Goal: Task Accomplishment & Management: Use online tool/utility

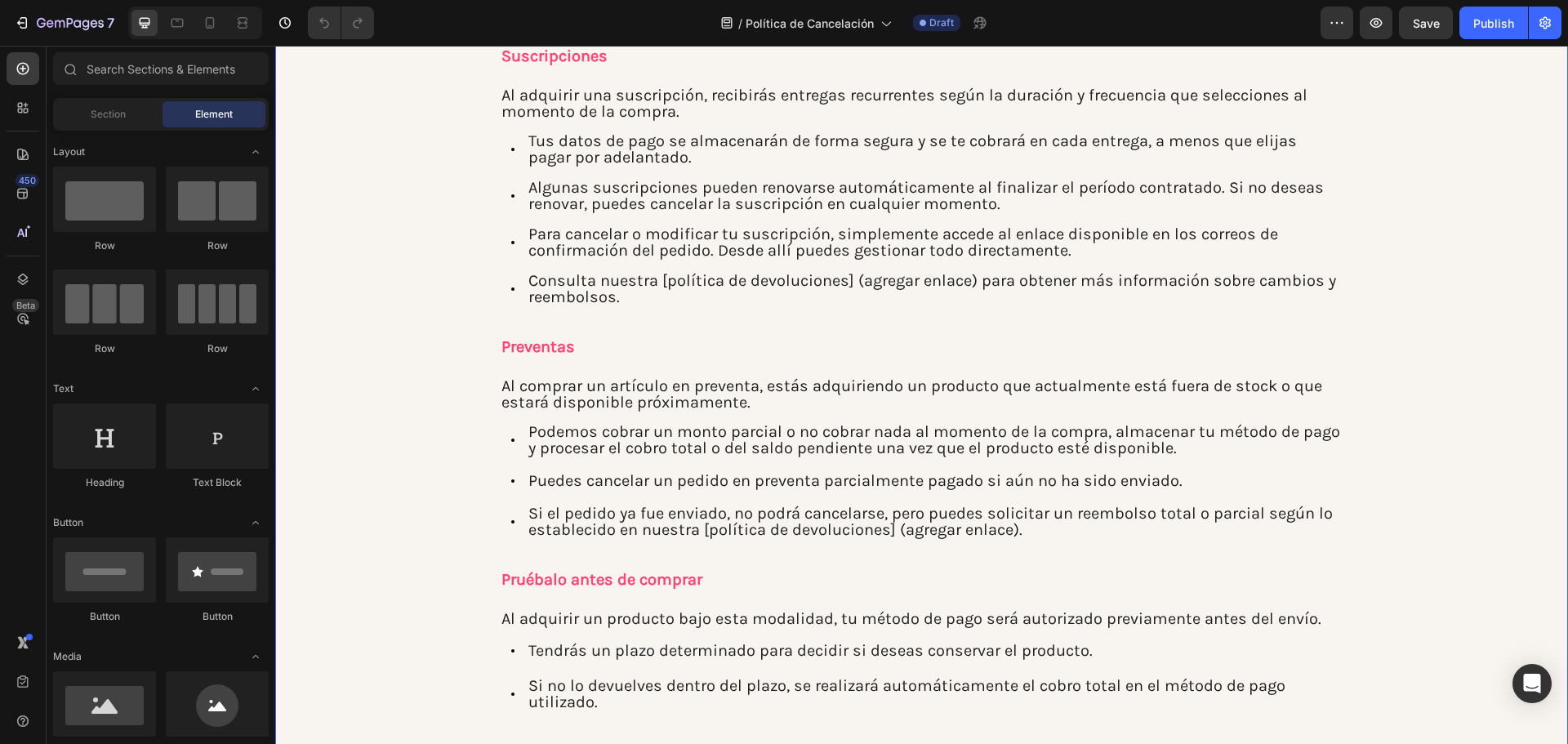
scroll to position [485, 0]
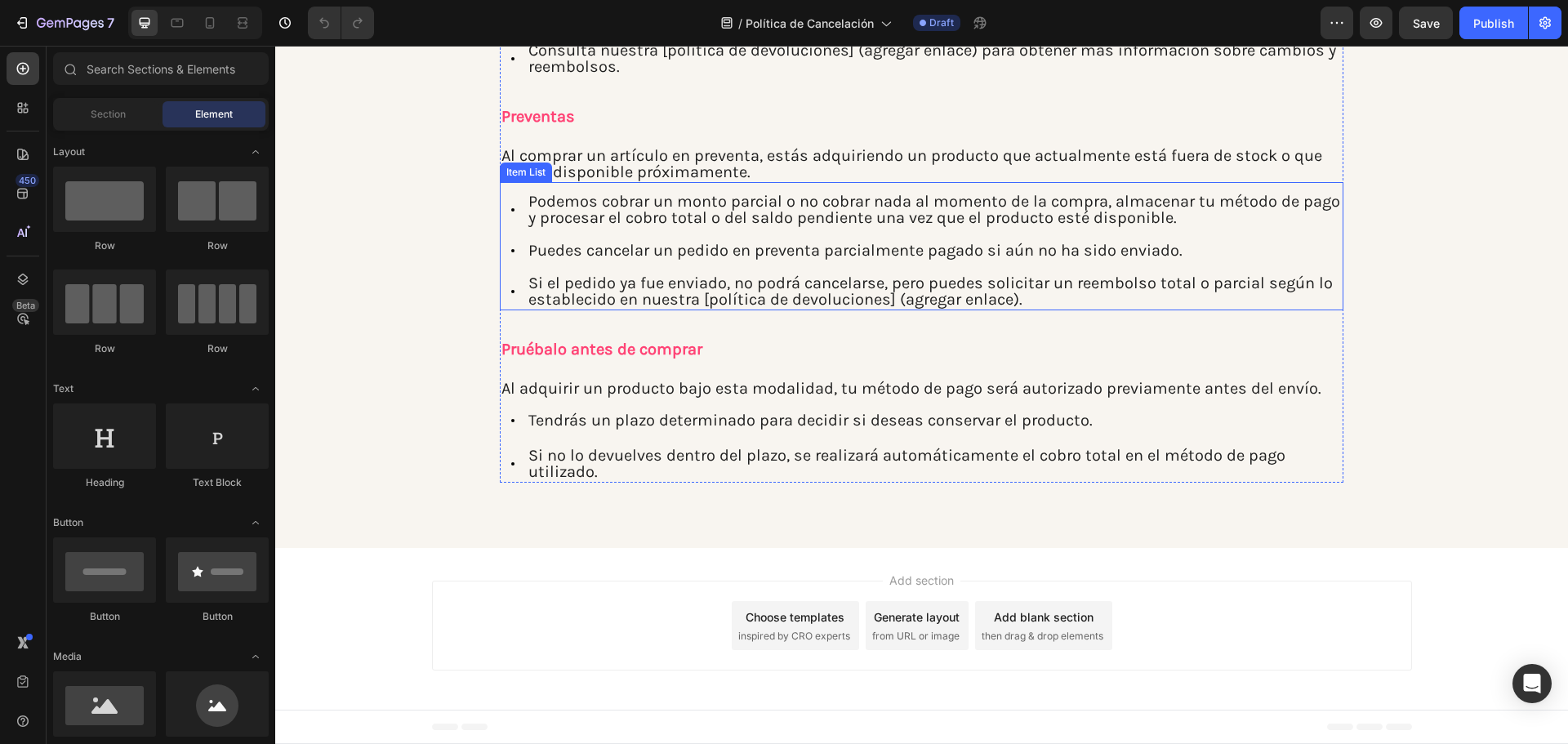
click at [941, 302] on p "Si el pedido ya fue enviado, no podrá cancelarse, pero puedes solicitar un reem…" at bounding box center [934, 291] width 813 height 33
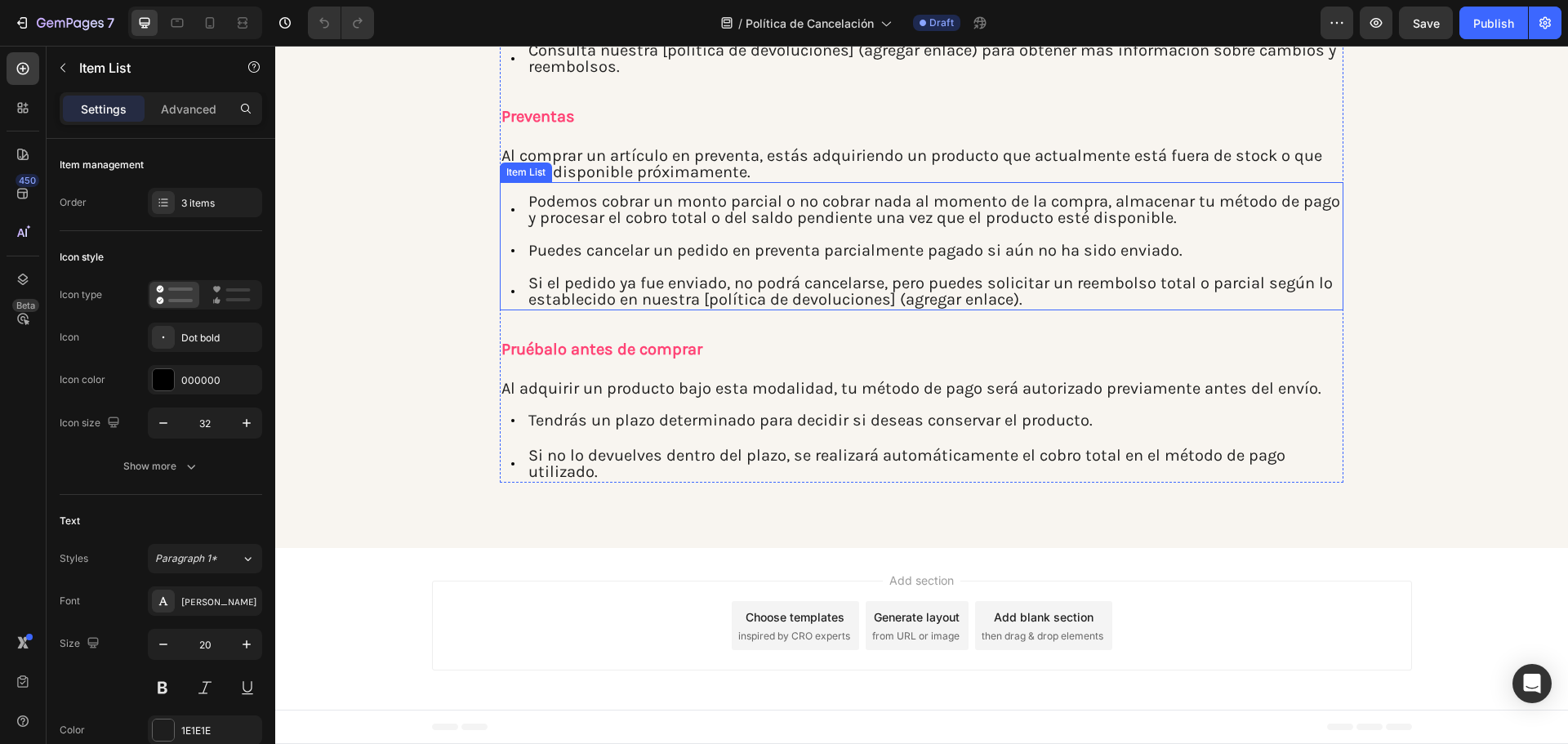
click at [1007, 305] on p "Si el pedido ya fue enviado, no podrá cancelarse, pero puedes solicitar un reem…" at bounding box center [934, 291] width 813 height 33
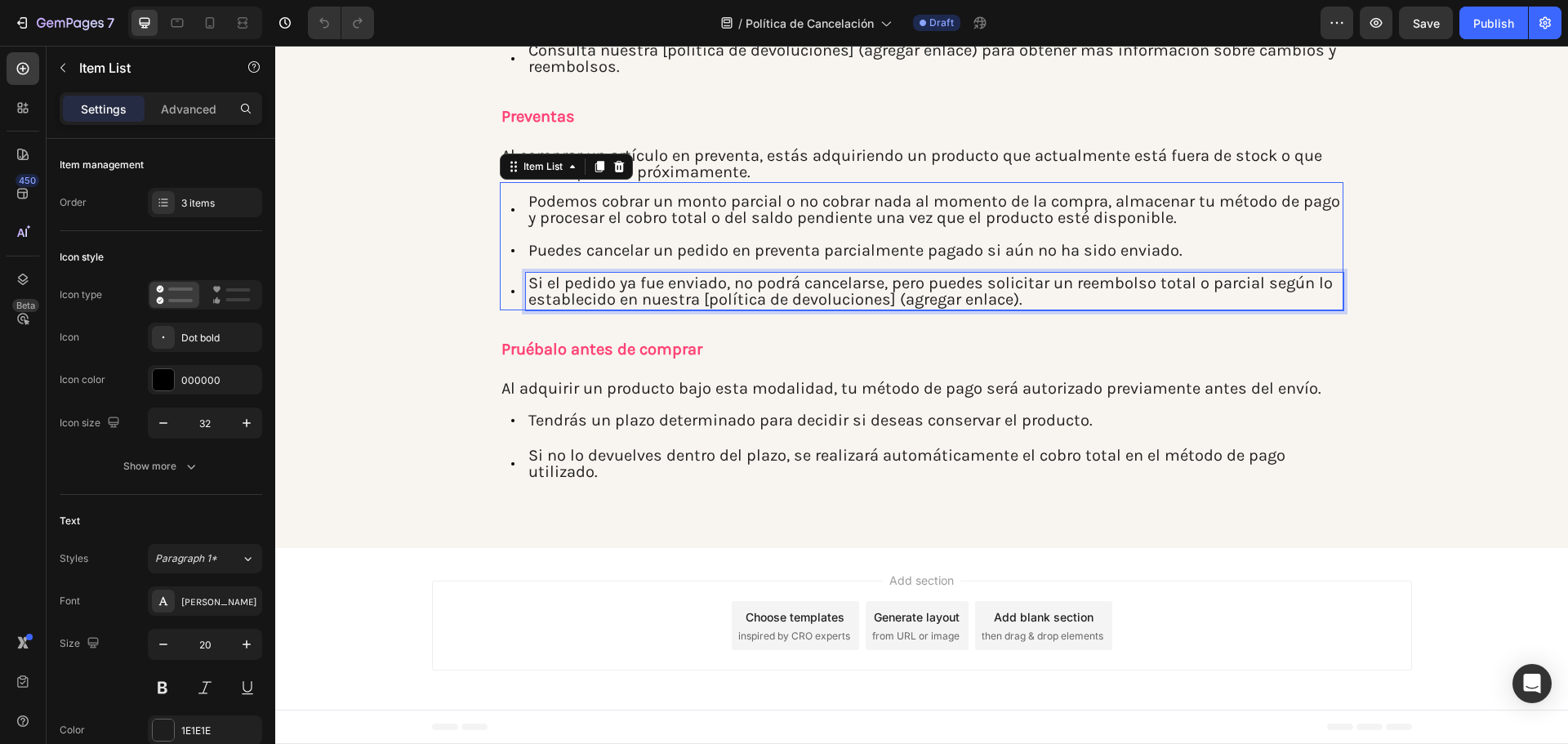
click at [1021, 299] on p "Si el pedido ya fue enviado, no podrá cancelarse, pero puedes solicitar un reem…" at bounding box center [934, 291] width 813 height 33
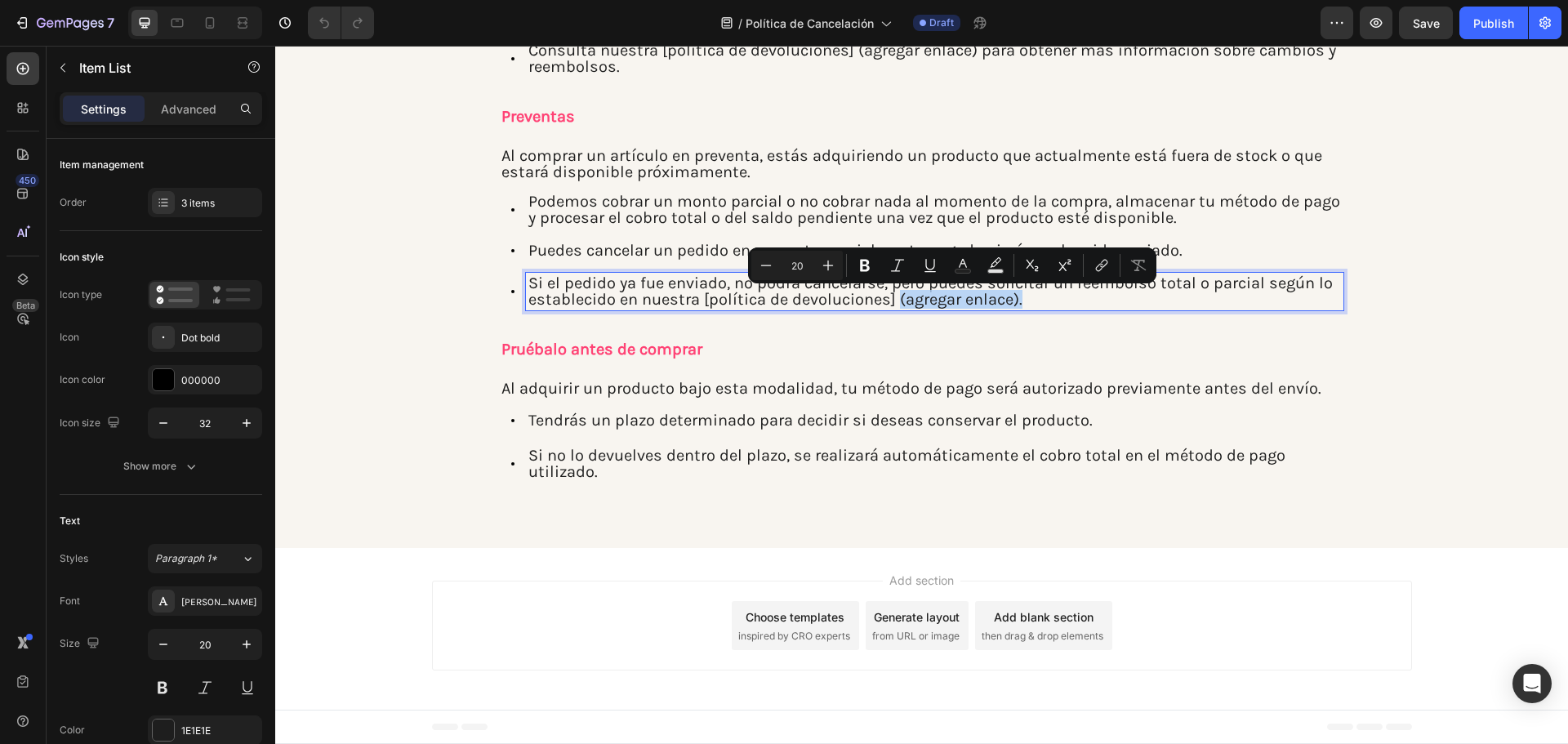
drag, startPoint x: 1021, startPoint y: 300, endPoint x: 891, endPoint y: 294, distance: 130.1
click at [891, 294] on p "Si el pedido ya fue enviado, no podrá cancelarse, pero puedes solicitar un reem…" at bounding box center [934, 291] width 813 height 33
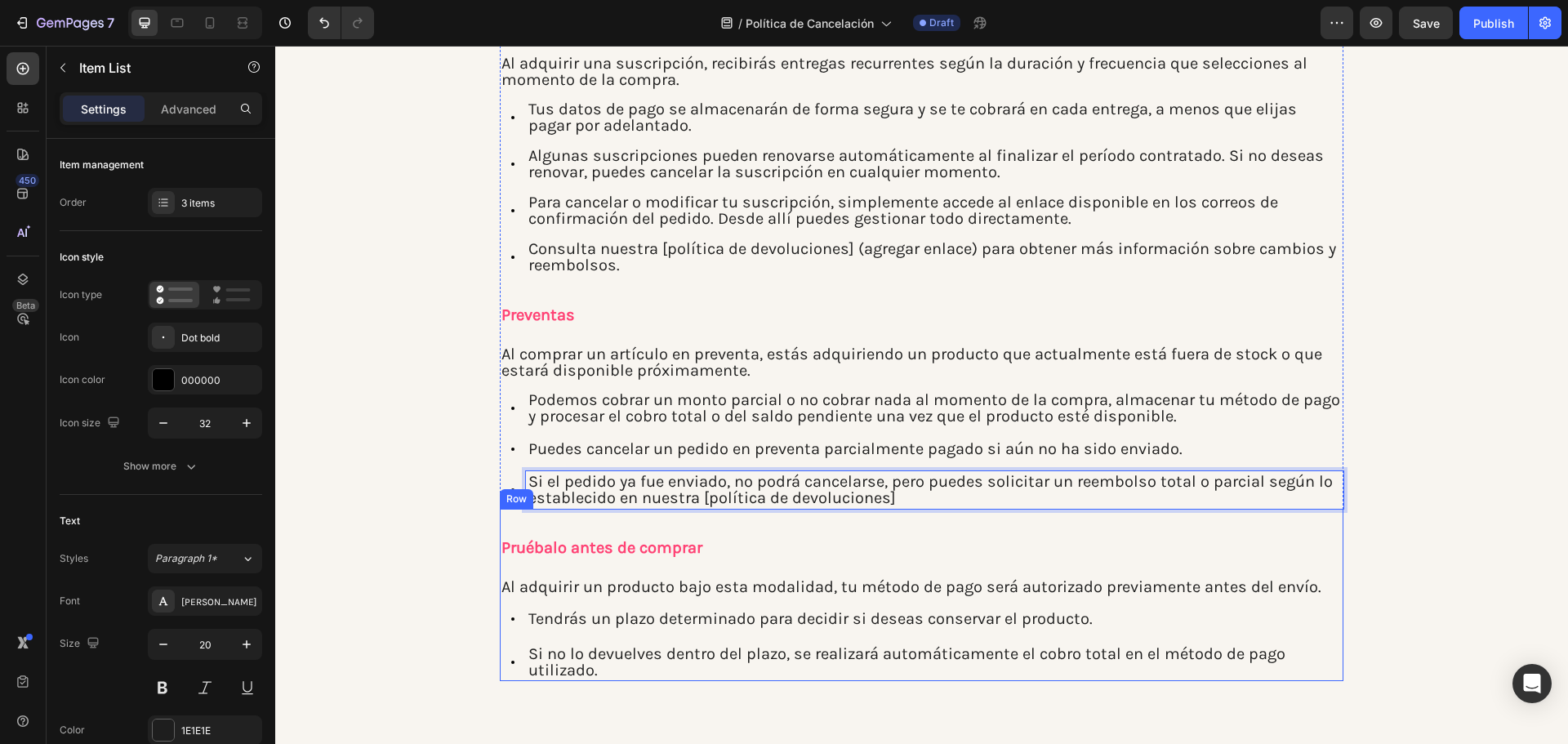
scroll to position [240, 0]
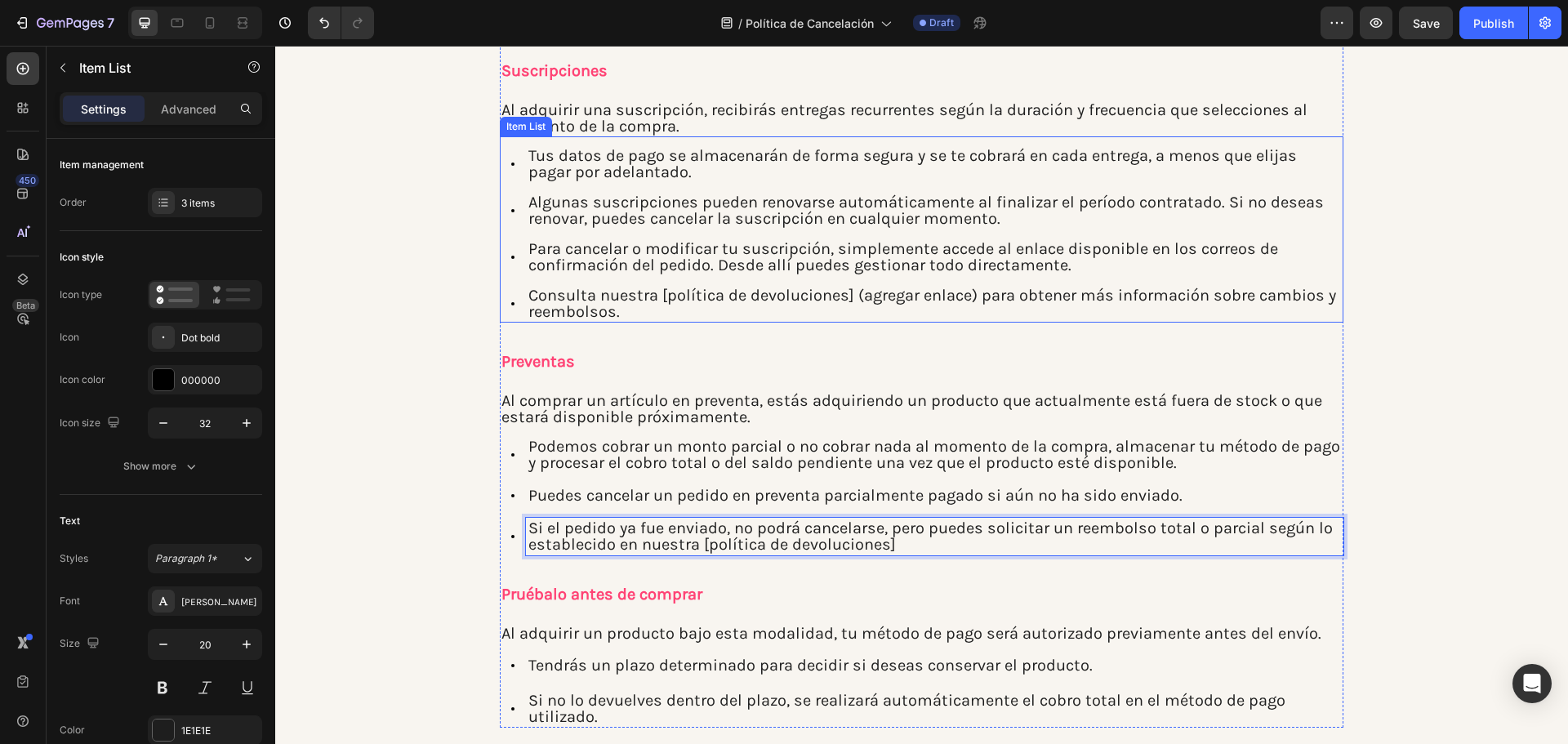
click at [871, 292] on p "Consulta nuestra [política de devoluciones] (agregar enlace) para obtener más i…" at bounding box center [934, 304] width 813 height 33
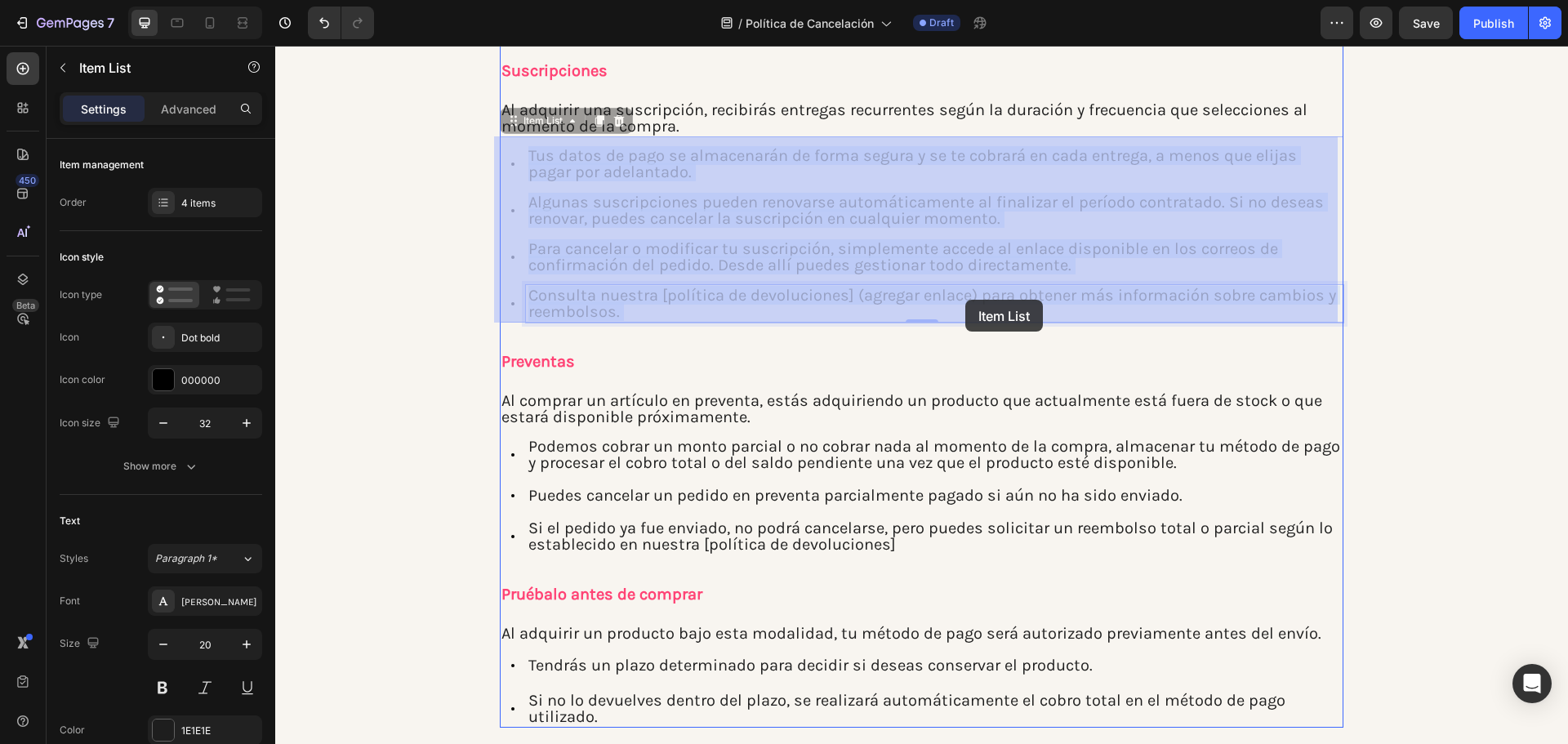
drag, startPoint x: 849, startPoint y: 294, endPoint x: 966, endPoint y: 300, distance: 117.2
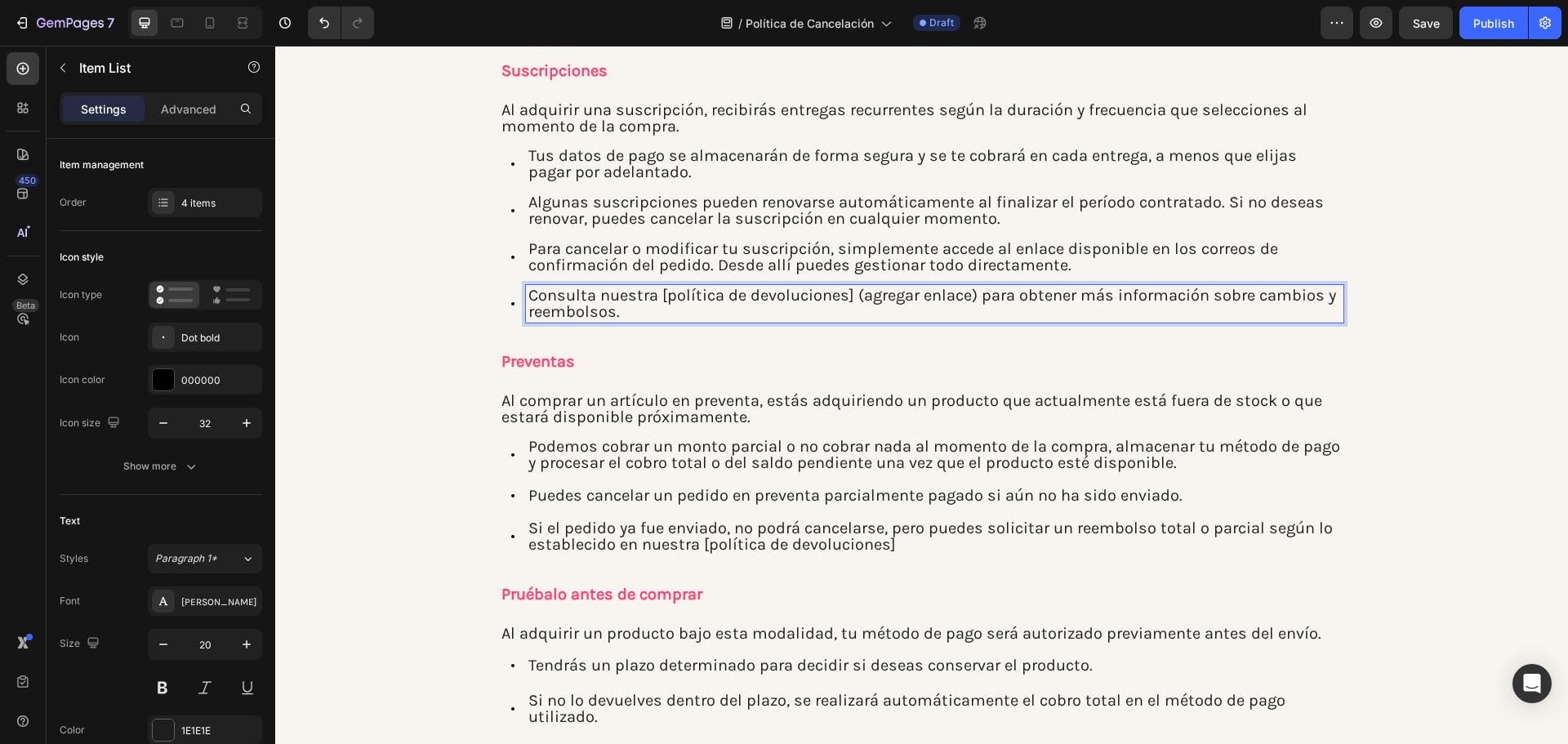
click at [971, 296] on p "Consulta nuestra [política de devoluciones] (agregar enlace) para obtener más i…" at bounding box center [934, 304] width 813 height 33
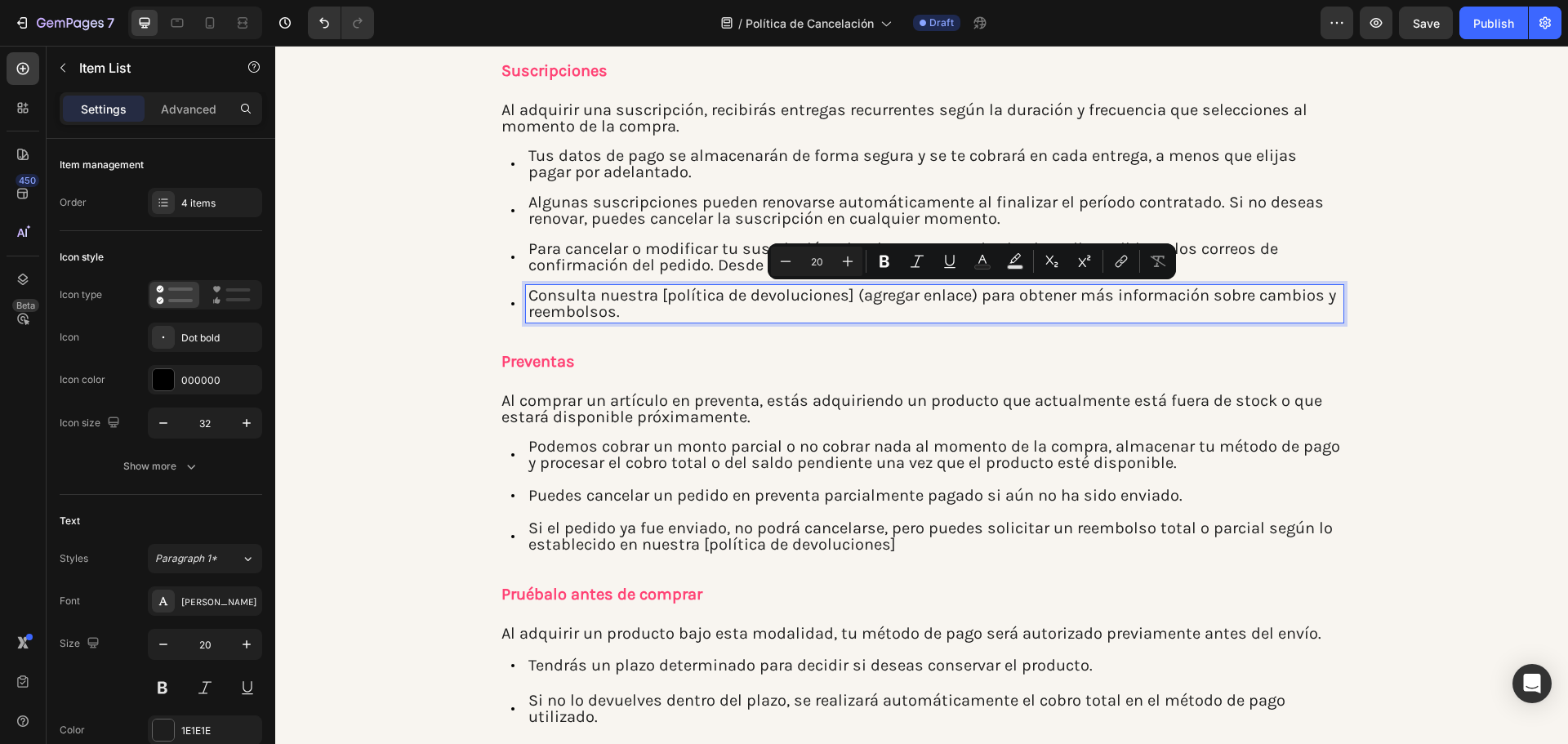
click at [948, 296] on p "Consulta nuestra [política de devoluciones] (agregar enlace) para obtener más i…" at bounding box center [934, 304] width 813 height 33
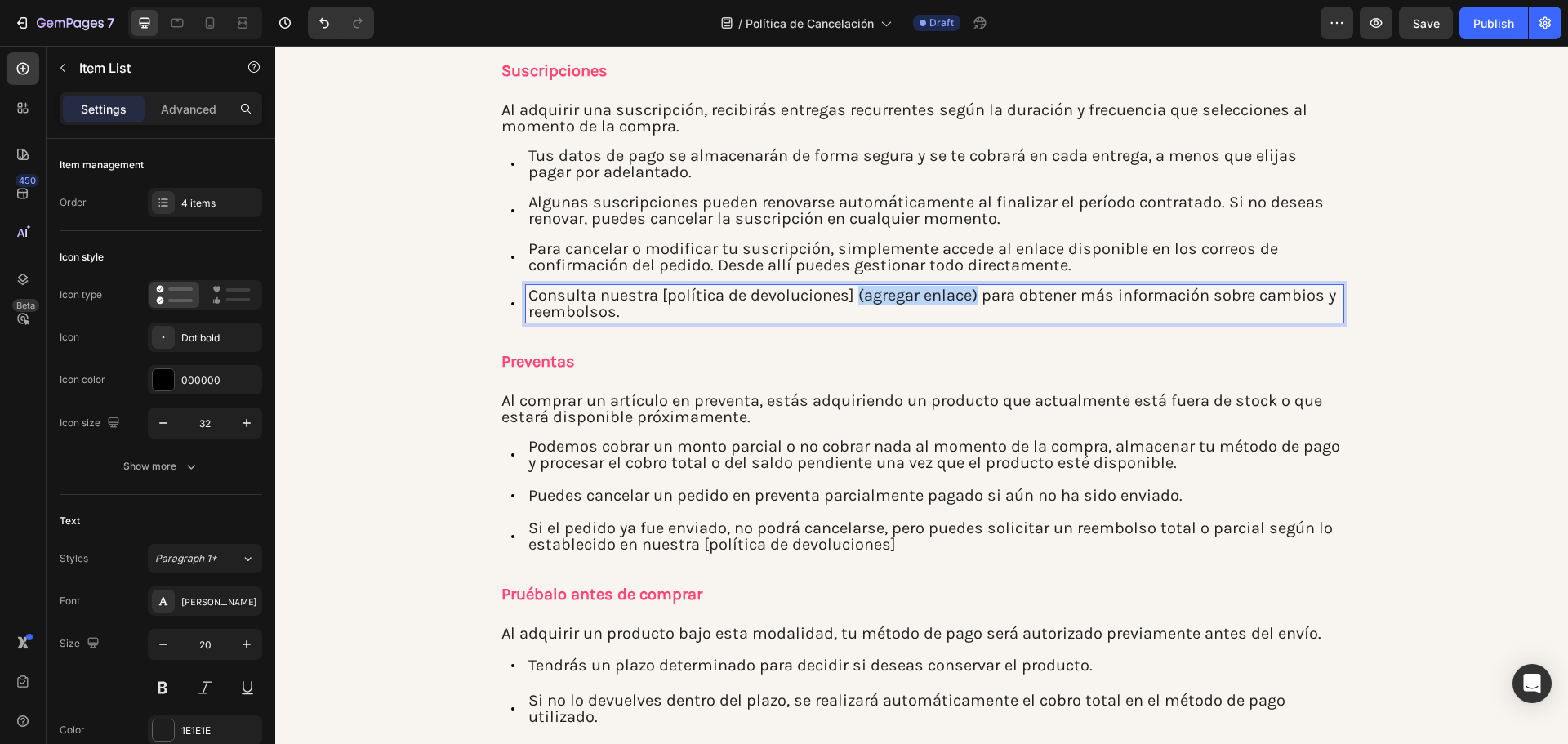
drag, startPoint x: 849, startPoint y: 292, endPoint x: 970, endPoint y: 302, distance: 121.4
click at [970, 302] on p "Consulta nuestra [política de devoluciones] (agregar enlace) para obtener más i…" at bounding box center [934, 304] width 813 height 33
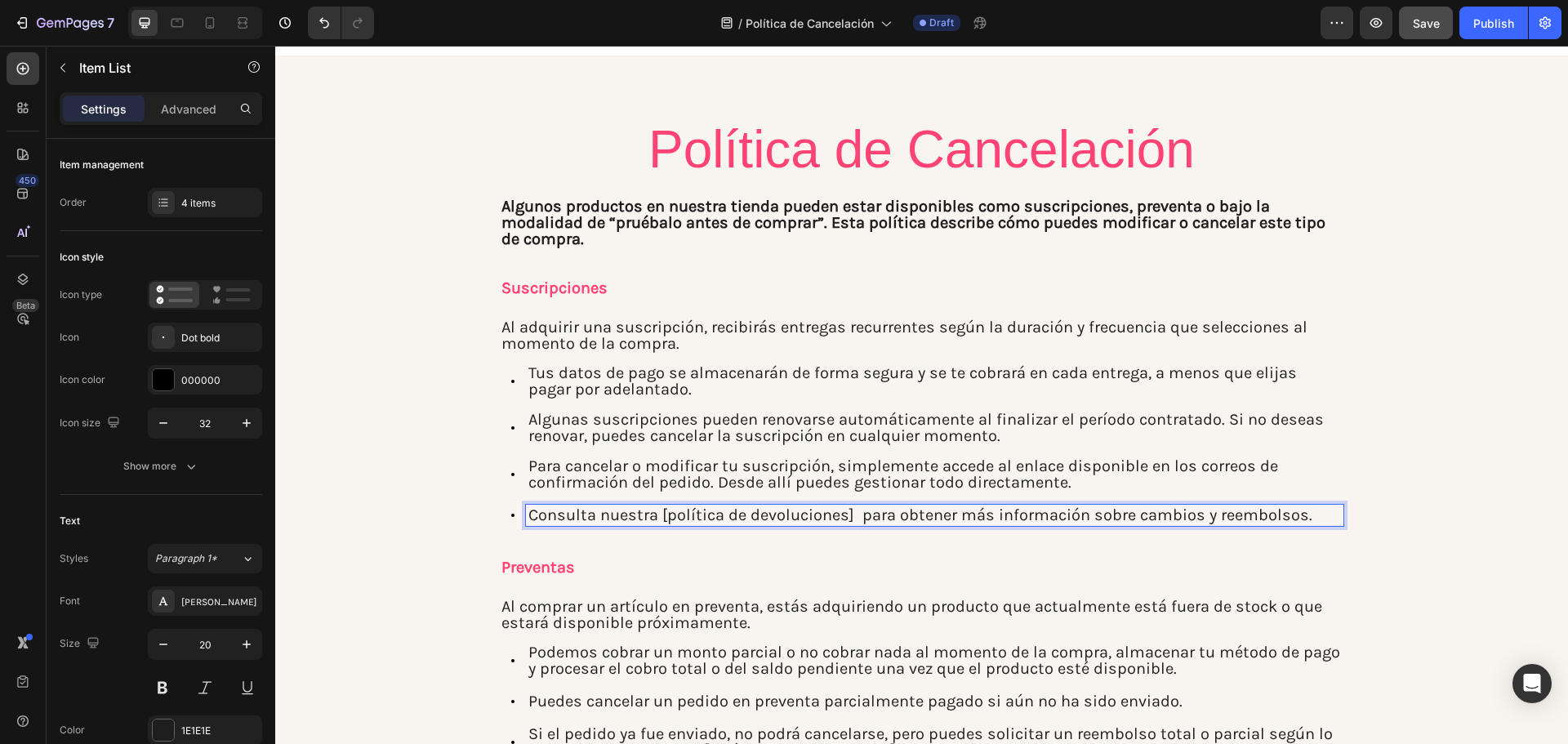
scroll to position [0, 0]
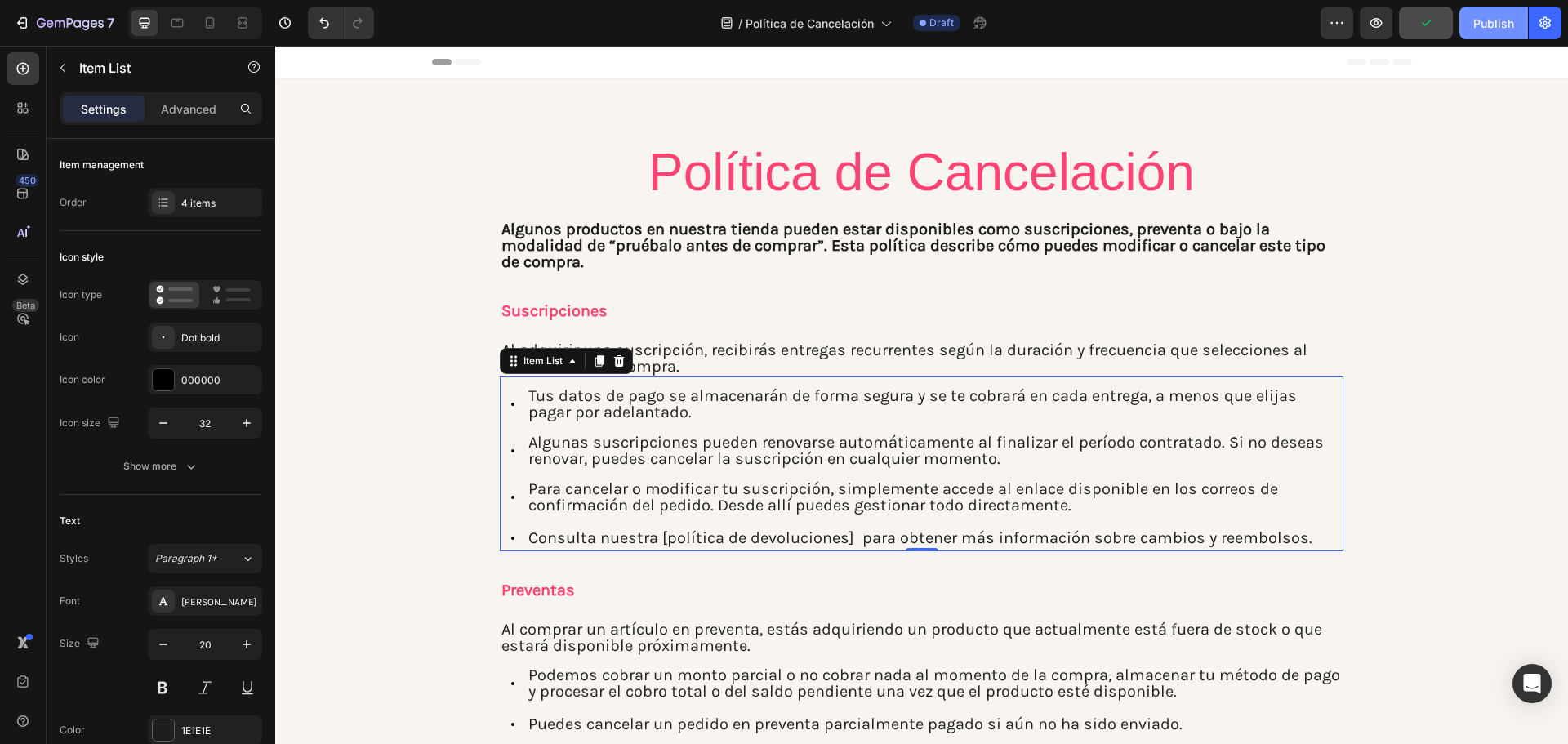
click at [1508, 33] on button "Publish" at bounding box center [1493, 23] width 68 height 33
